Goal: Check status

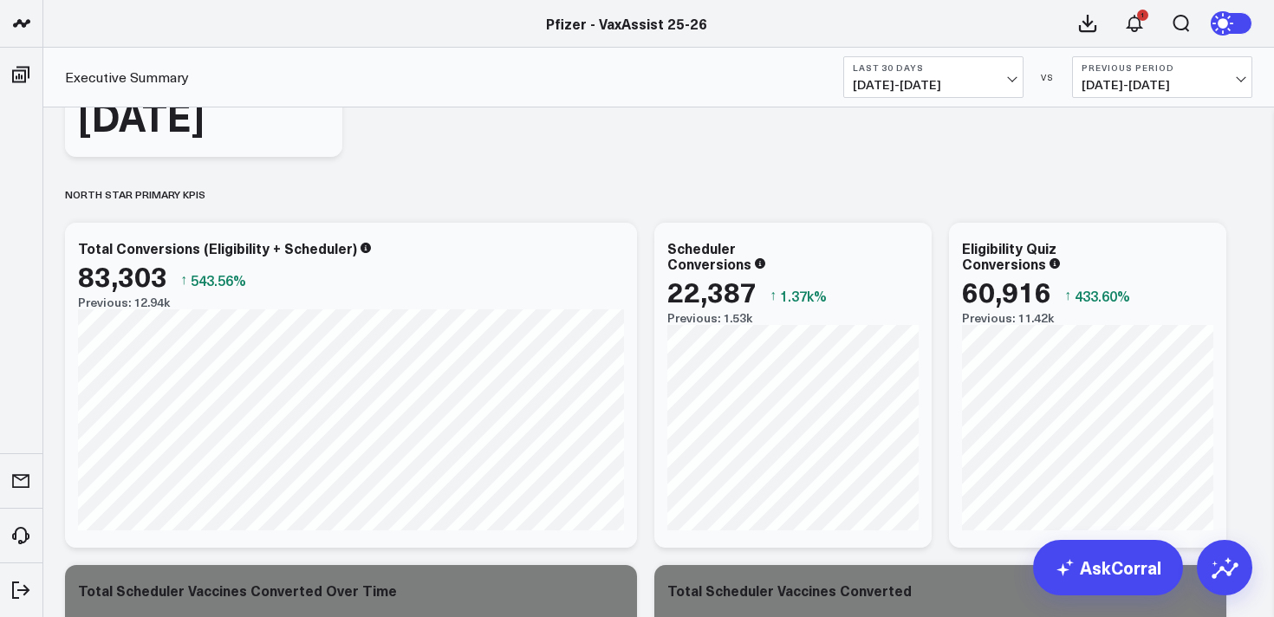
scroll to position [398, 0]
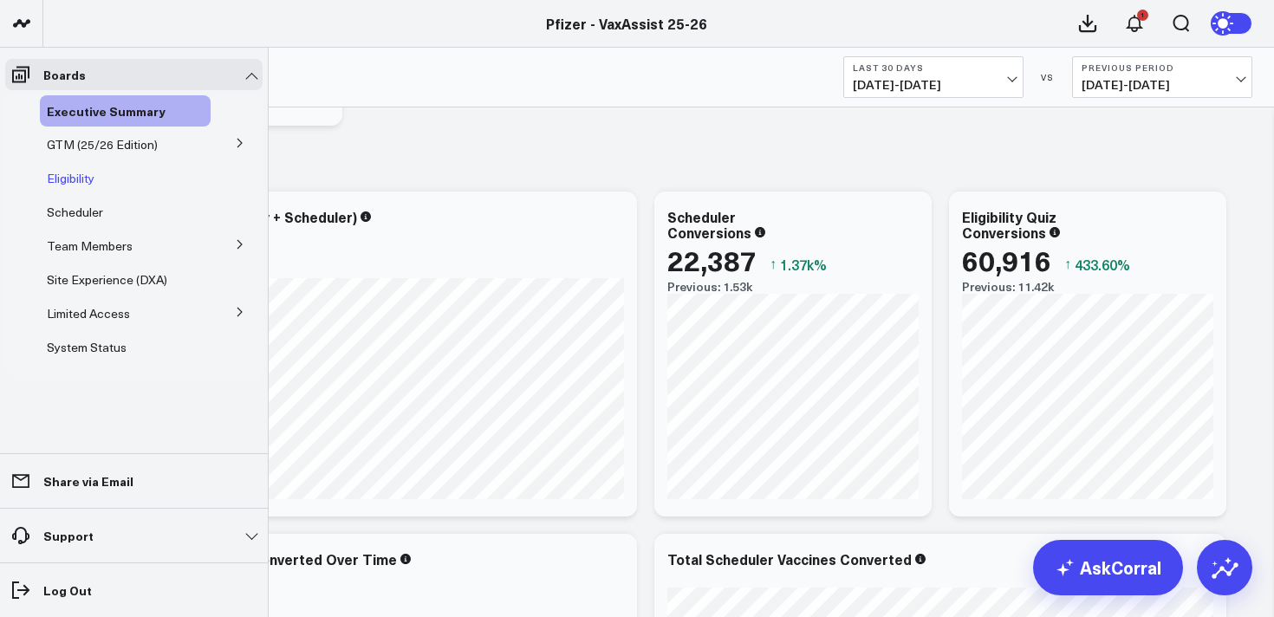
click at [66, 181] on span "Eligibility" at bounding box center [71, 178] width 48 height 16
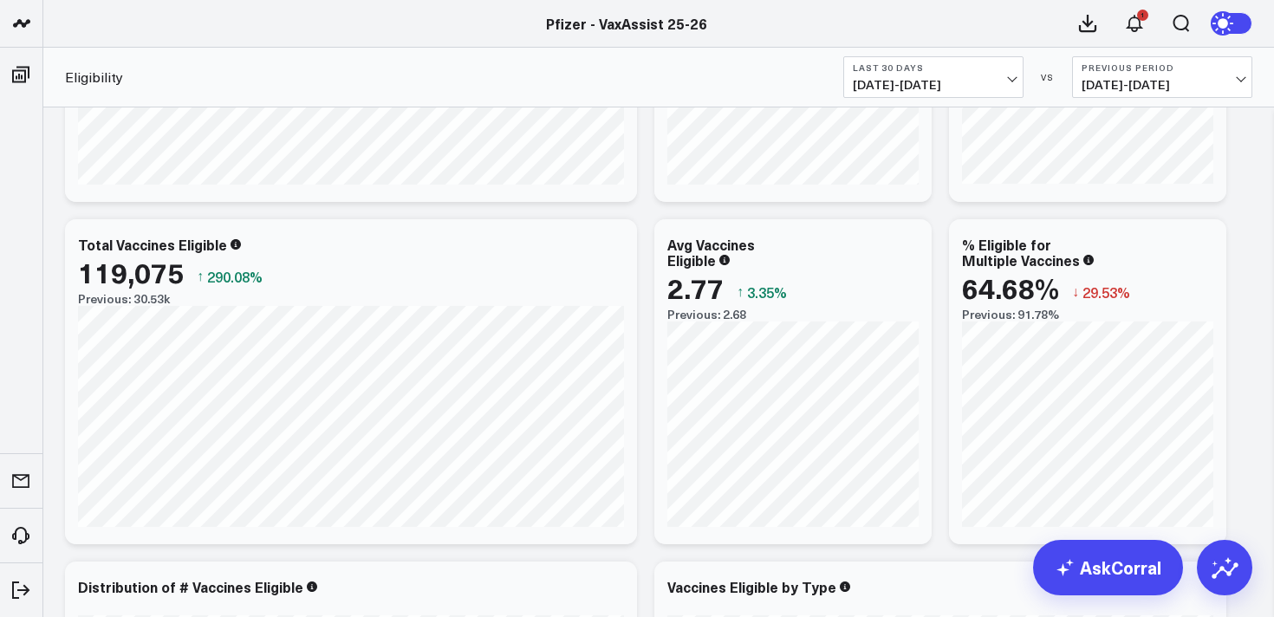
scroll to position [294, 0]
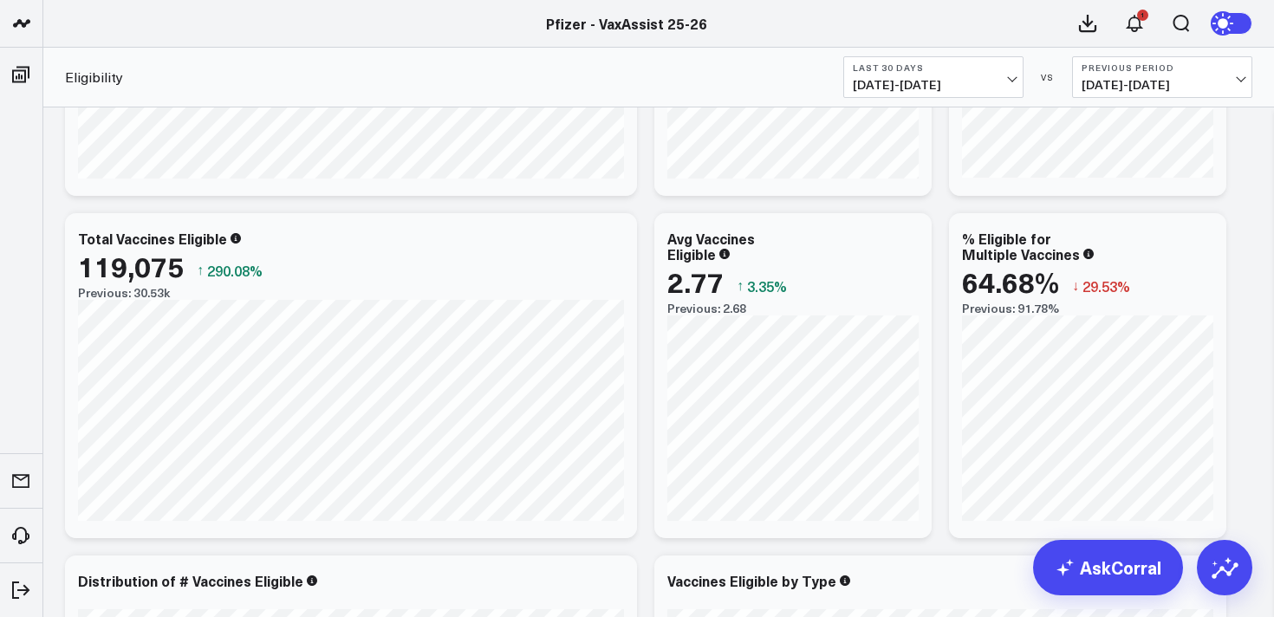
click at [1178, 88] on span "[DATE] - [DATE]" at bounding box center [1162, 85] width 161 height 14
click at [1104, 185] on link "YoY" at bounding box center [1162, 182] width 179 height 33
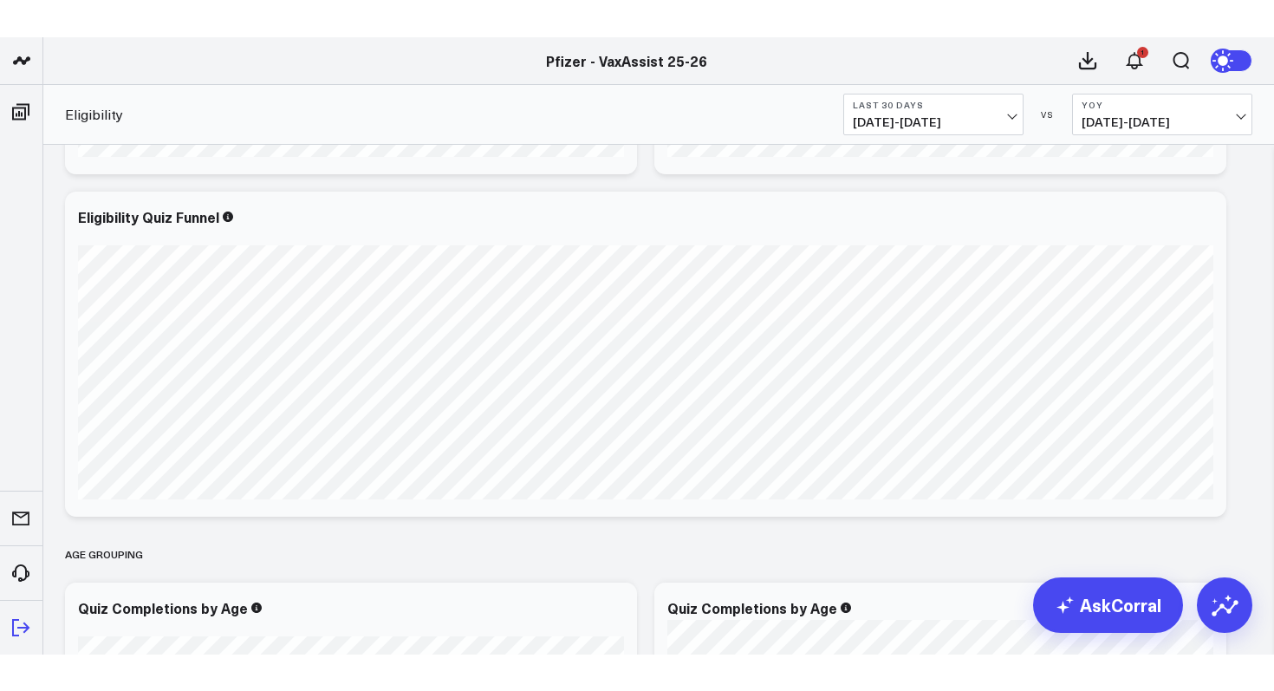
scroll to position [1038, 0]
